Goal: Information Seeking & Learning: Compare options

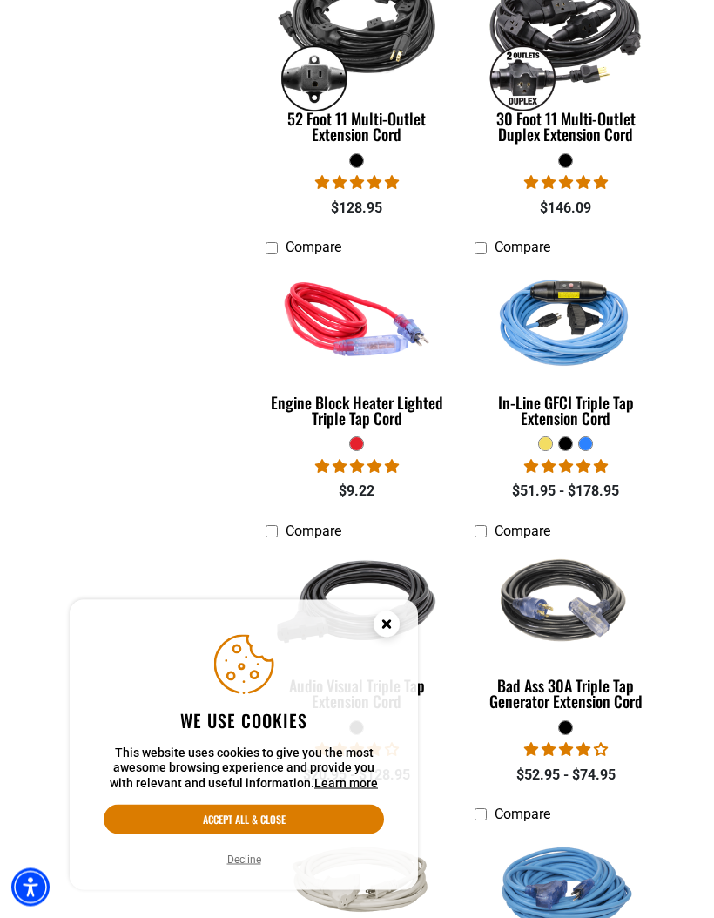
scroll to position [770, 0]
click at [590, 329] on img at bounding box center [566, 318] width 185 height 165
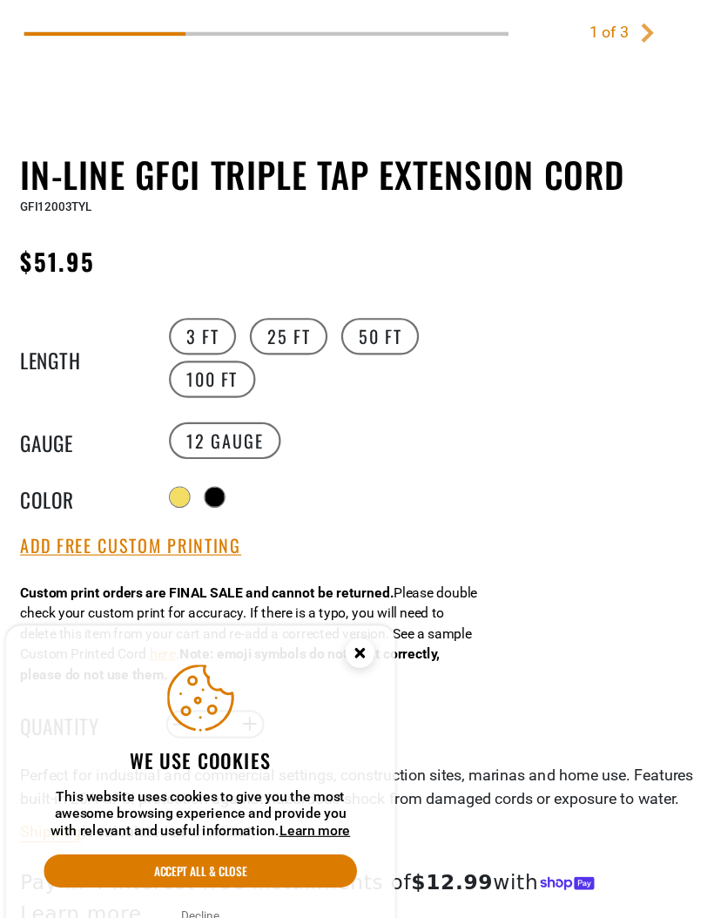
scroll to position [718, 0]
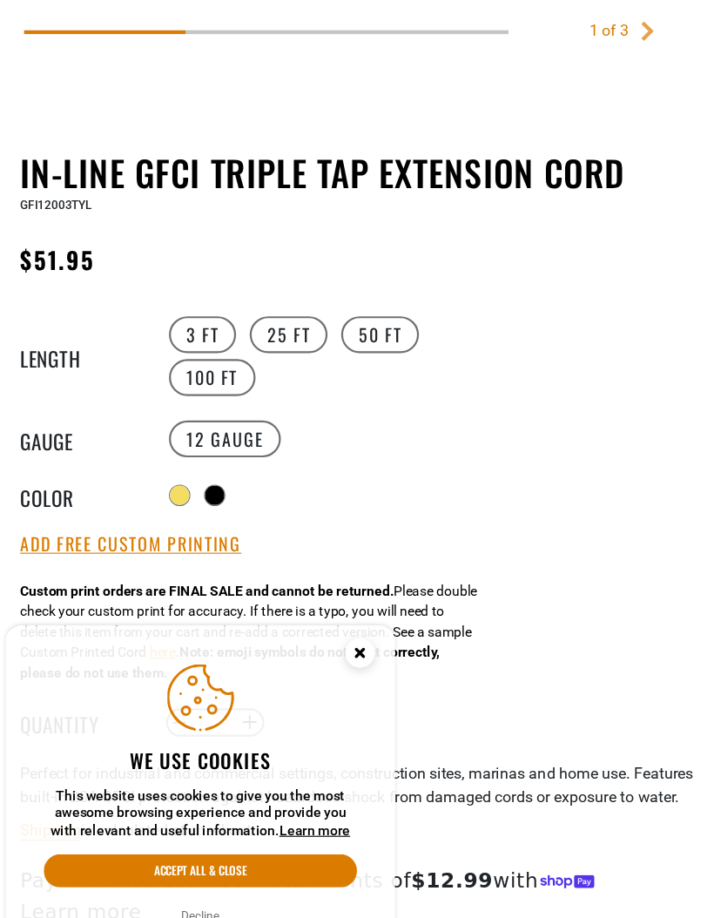
click at [216, 361] on label "100 FT" at bounding box center [254, 377] width 77 height 33
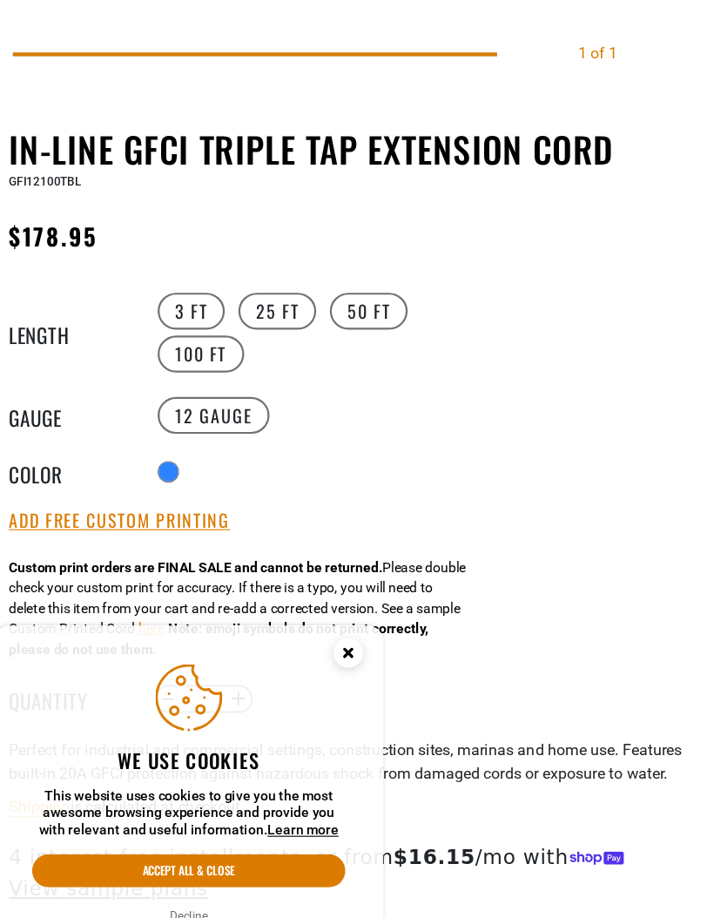
scroll to position [740, 0]
click at [370, 301] on label "50 FT" at bounding box center [405, 317] width 70 height 33
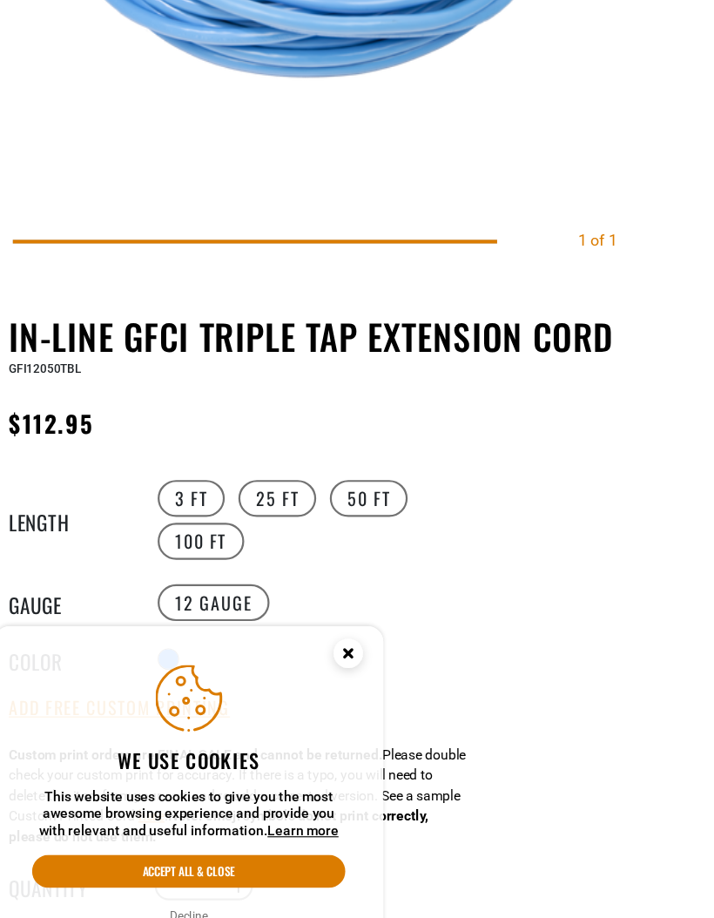
scroll to position [573, 0]
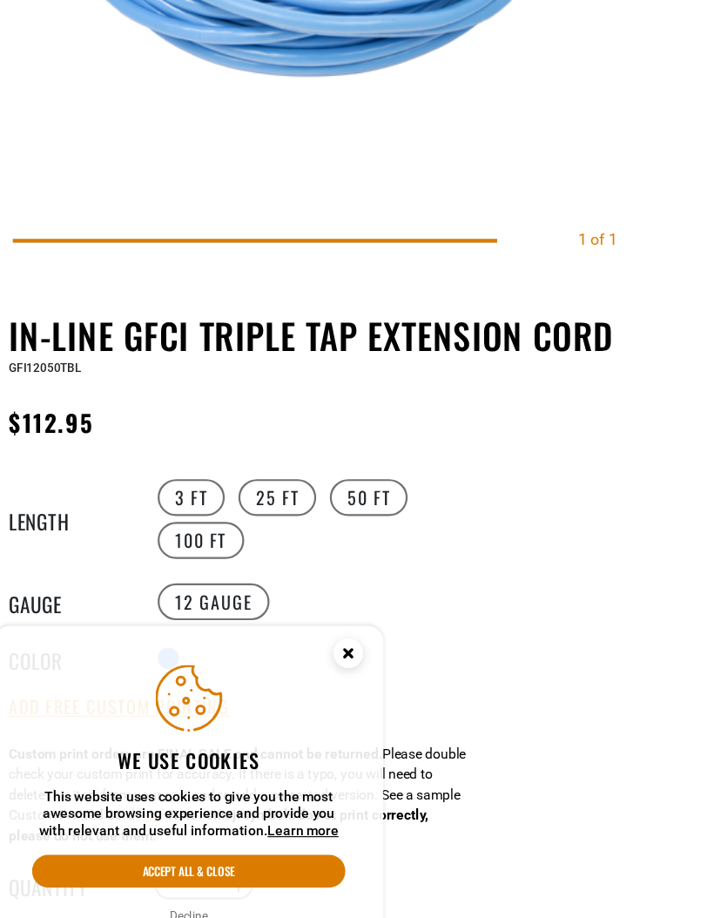
click at [288, 468] on label "25 FT" at bounding box center [323, 484] width 70 height 33
click at [370, 468] on label "50 FT" at bounding box center [405, 484] width 70 height 33
click at [216, 507] on label "100 FT" at bounding box center [254, 523] width 77 height 33
